Goal: Task Accomplishment & Management: Use online tool/utility

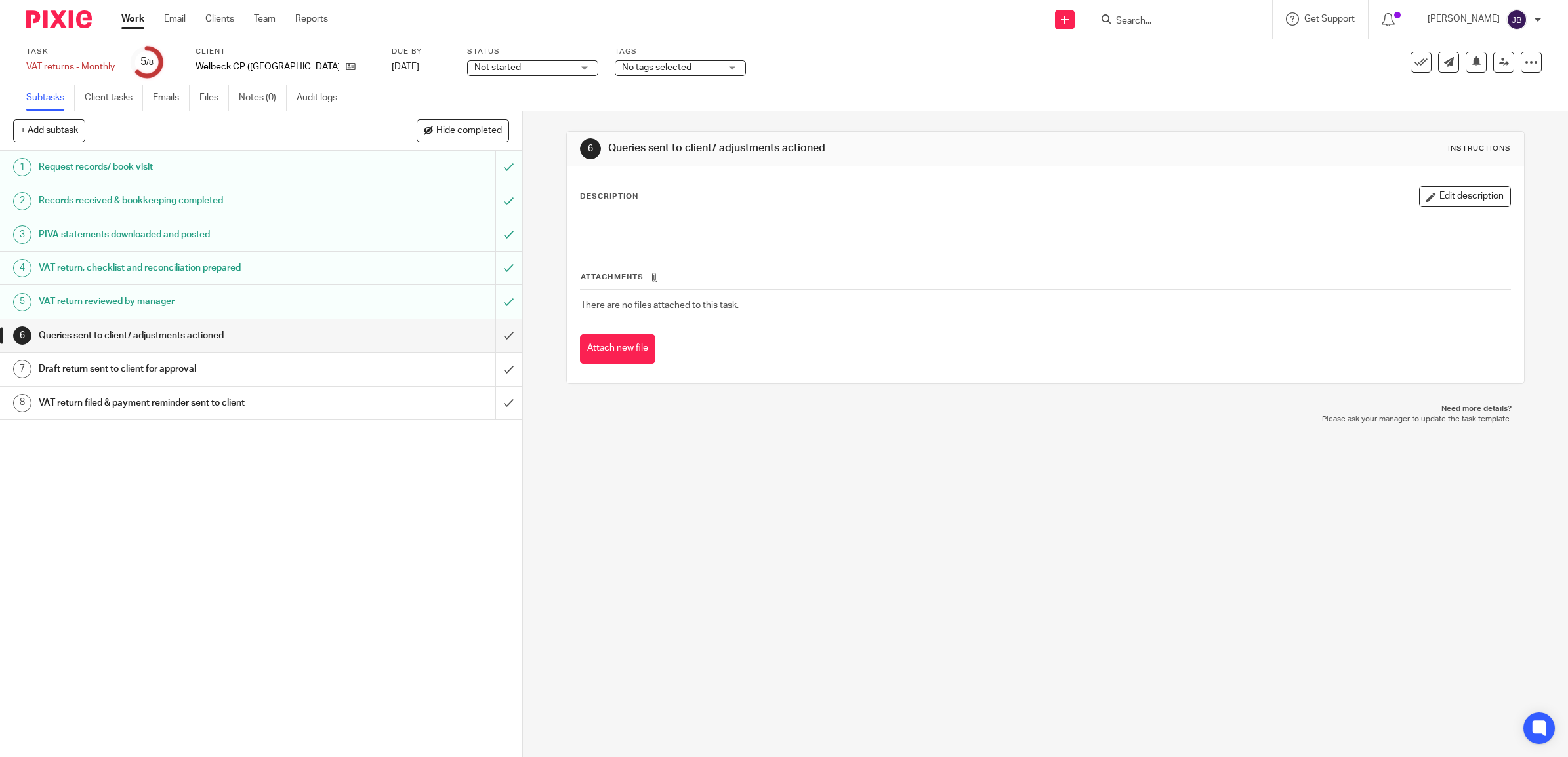
click at [153, 299] on h1 "VAT return reviewed by manager" at bounding box center [187, 301] width 296 height 19
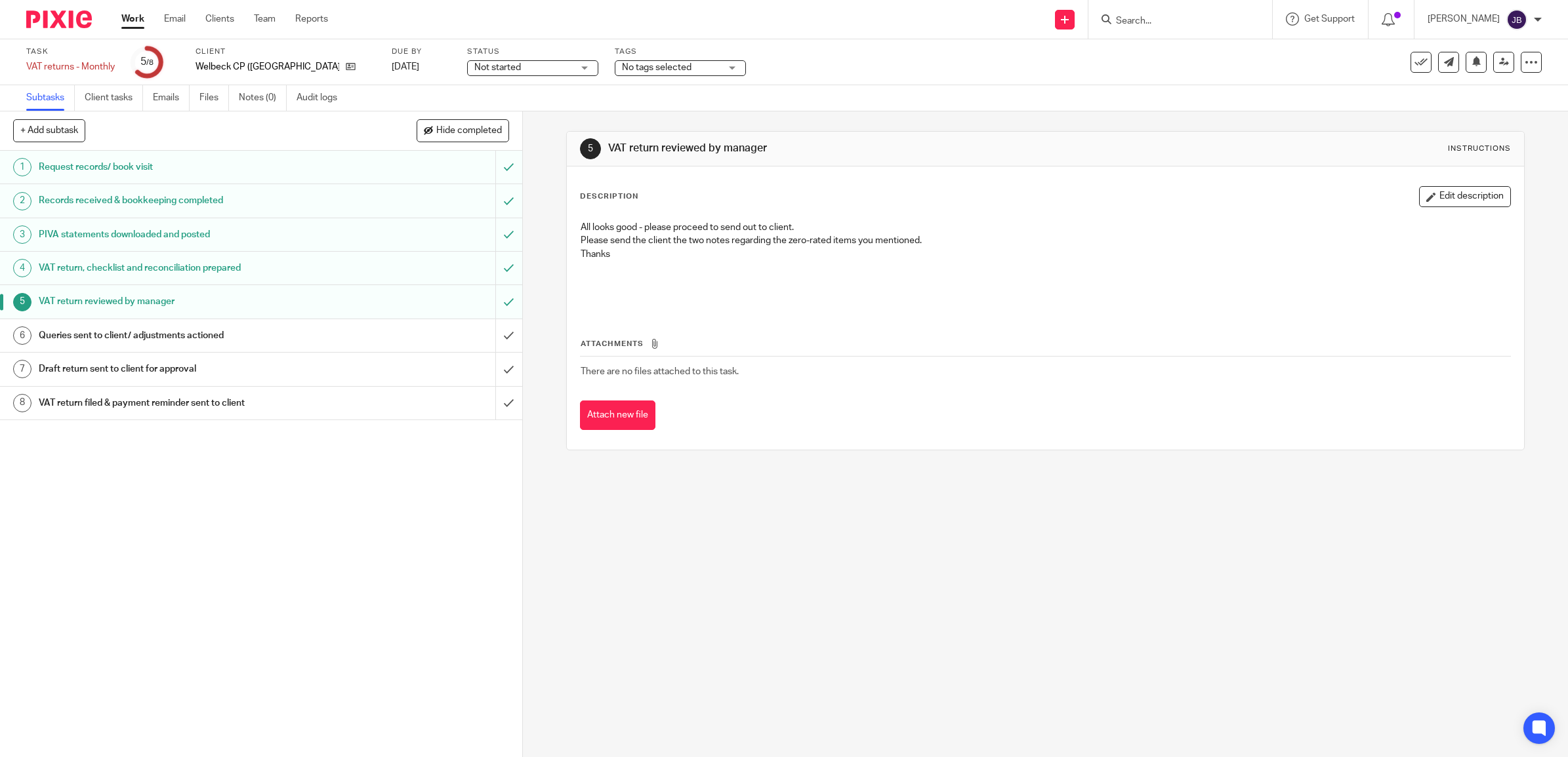
click at [182, 266] on h1 "VAT return, checklist and reconciliation prepared" at bounding box center [187, 268] width 296 height 19
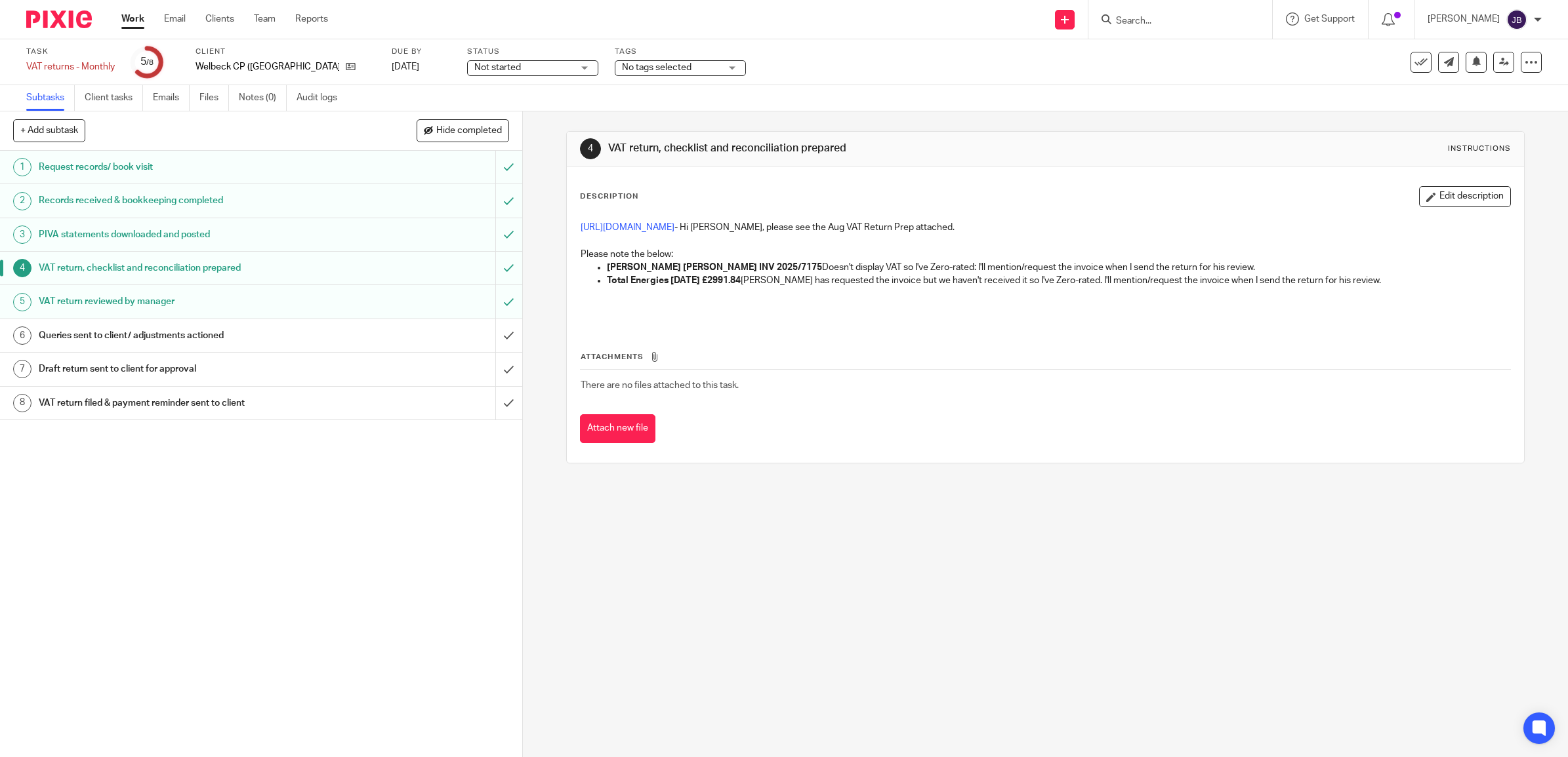
click at [735, 233] on p "https://cloudimanage.com/work/link/f/LLP!10189252 - Hi Simon, please see the Au…" at bounding box center [1045, 226] width 929 height 13
click at [675, 227] on link "https://cloudimanage.com/work/link/f/LLP!10189252" at bounding box center [627, 226] width 93 height 9
click at [231, 289] on link "5 VAT return reviewed by manager" at bounding box center [247, 302] width 495 height 33
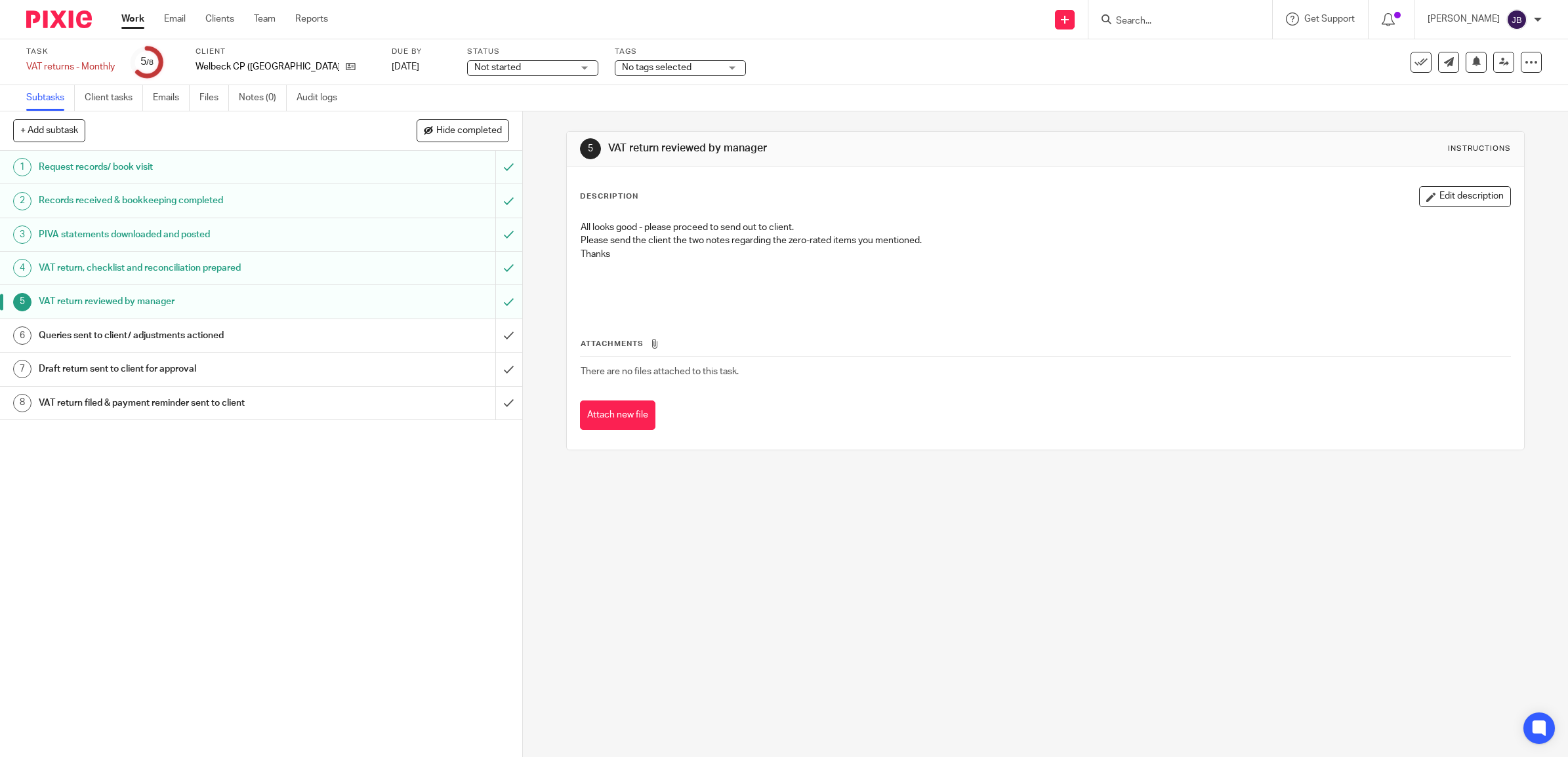
click at [175, 273] on h1 "VAT return, checklist and reconciliation prepared" at bounding box center [187, 268] width 296 height 19
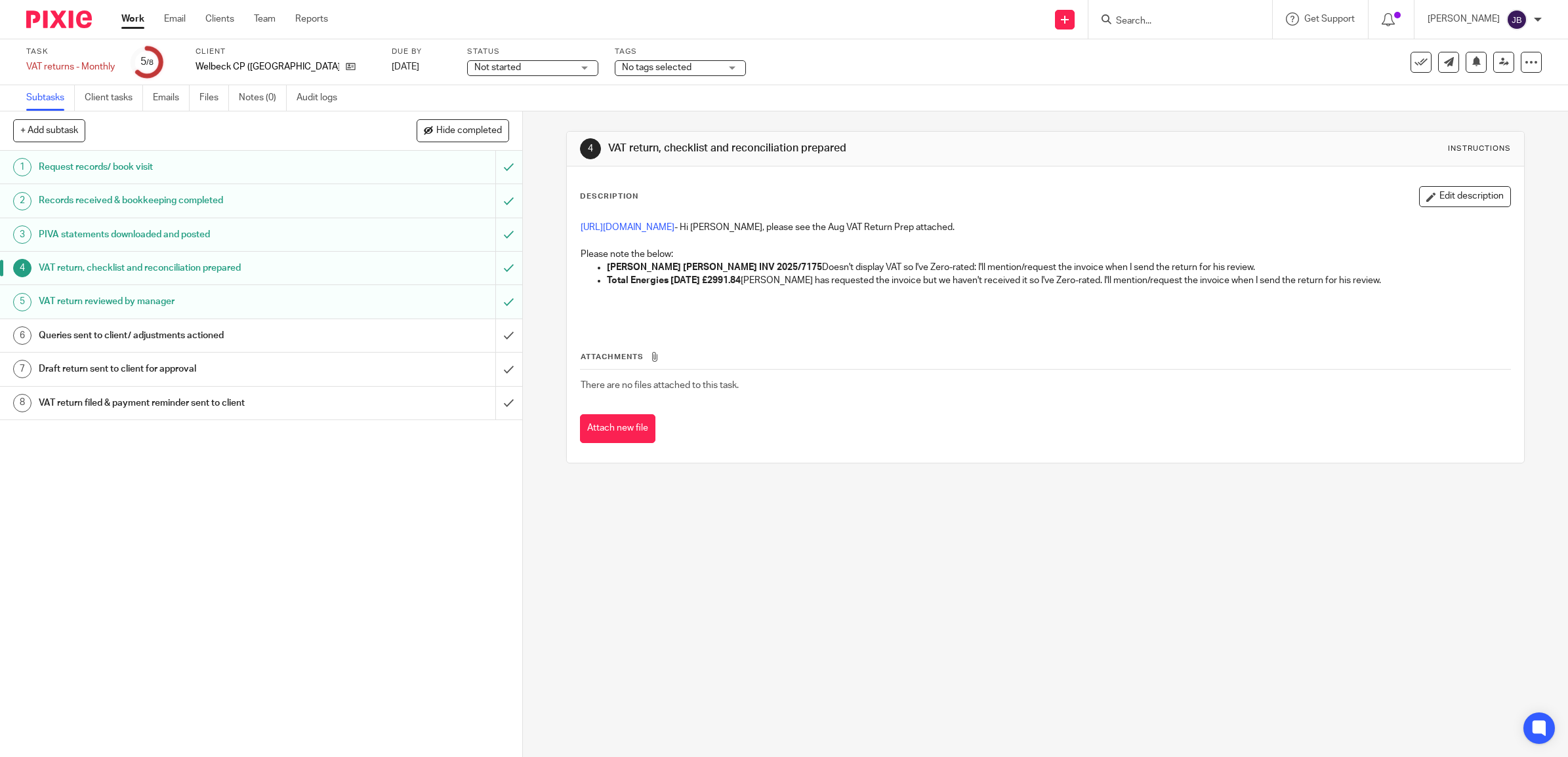
click at [176, 298] on h1 "VAT return reviewed by manager" at bounding box center [187, 301] width 296 height 19
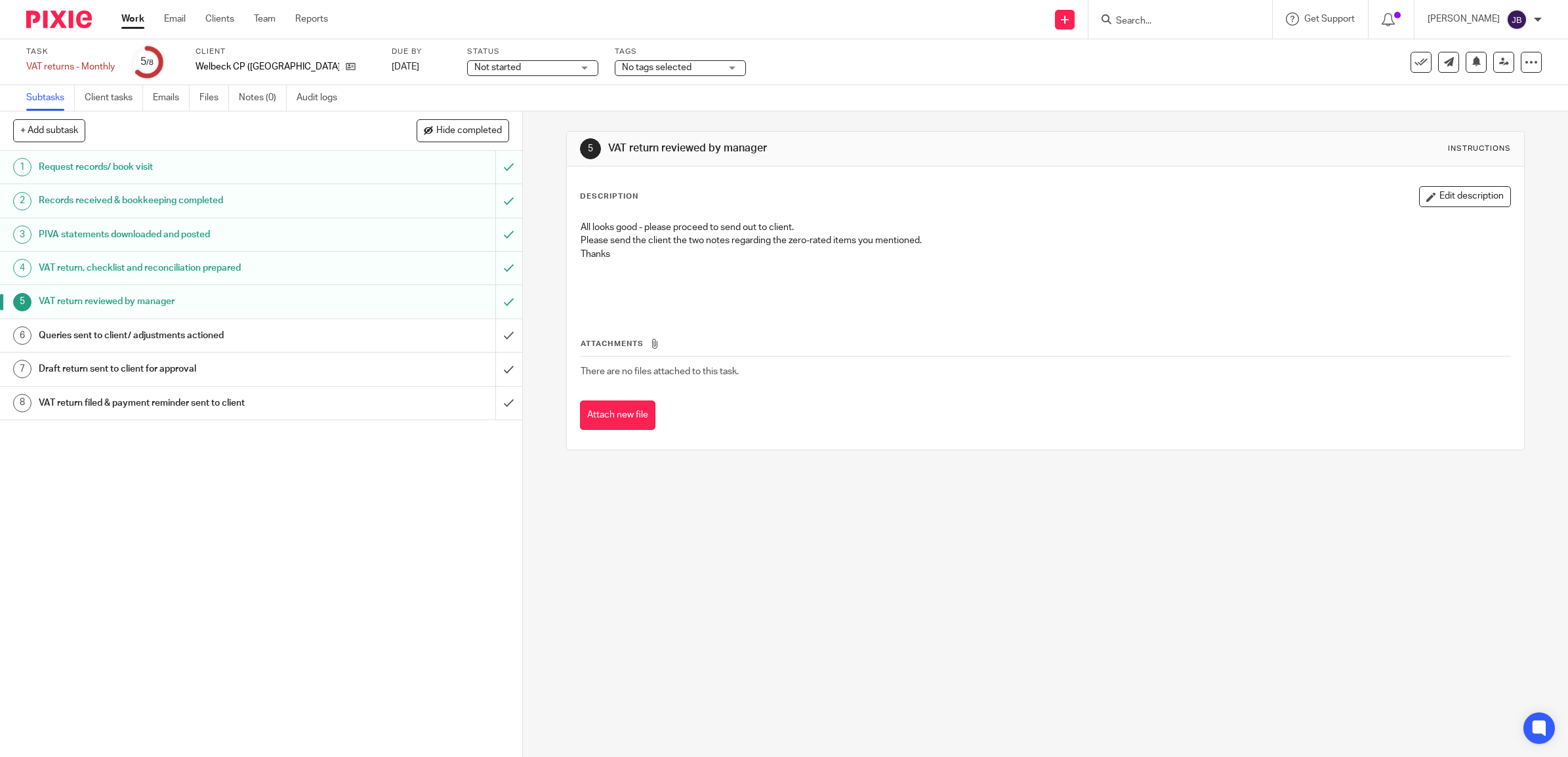
click at [168, 266] on h1 "VAT return, checklist and reconciliation prepared" at bounding box center [187, 268] width 296 height 19
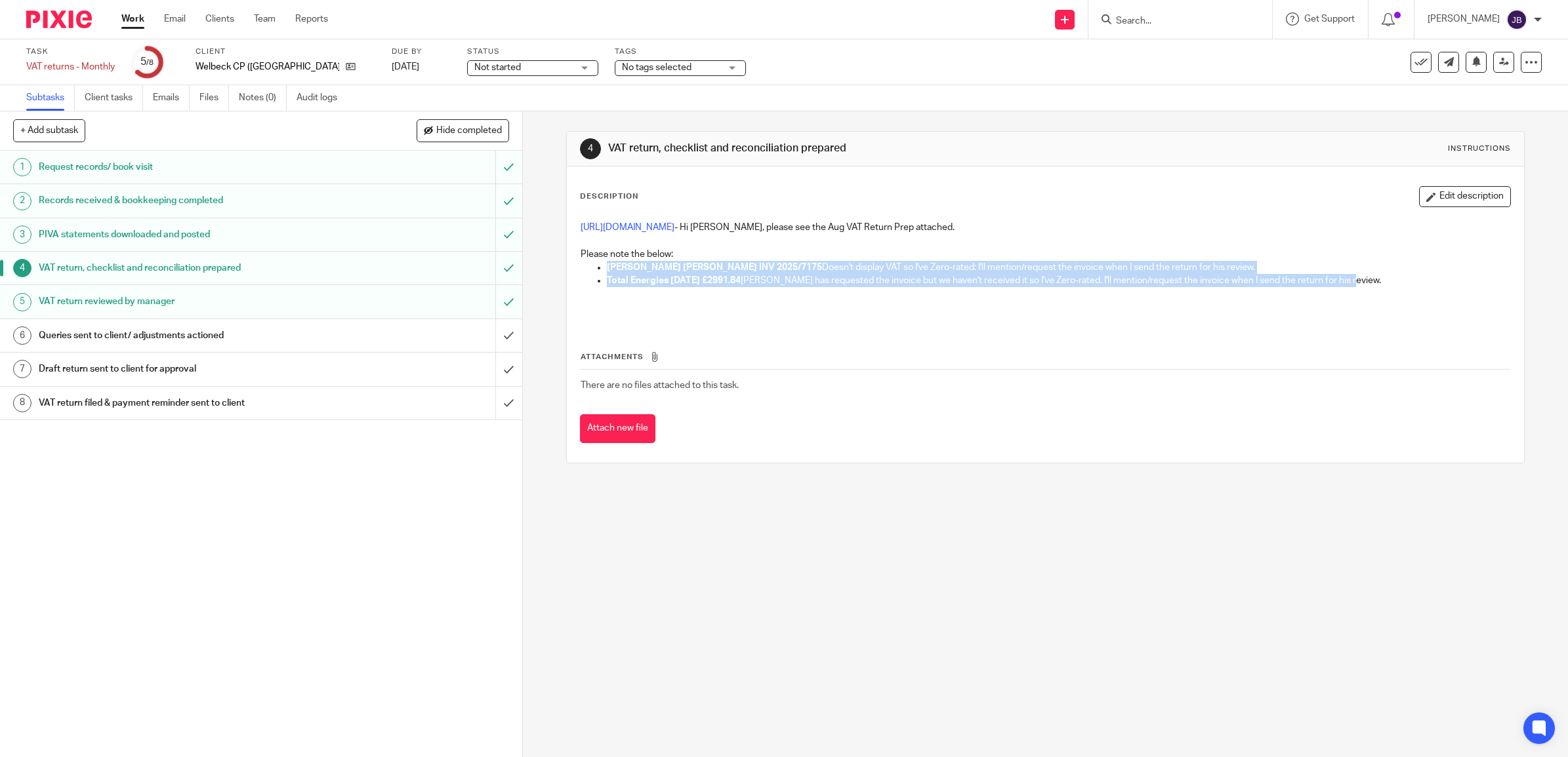
drag, startPoint x: 598, startPoint y: 267, endPoint x: 1356, endPoint y: 287, distance: 758.3
click at [1356, 287] on ul "[PERSON_NAME] [PERSON_NAME] INV 2025/7175 Doesn't display VAT so I've Zero-rate…" at bounding box center [1045, 275] width 929 height 27
copy ul "[PERSON_NAME] [PERSON_NAME] INV 2025/7175 Doesn't display VAT so I've Zero-rate…"
click at [995, 325] on div "Attachments There are no files attached to this task. Attach new file" at bounding box center [1046, 384] width 931 height 120
